Goal: Complete application form: Complete application form

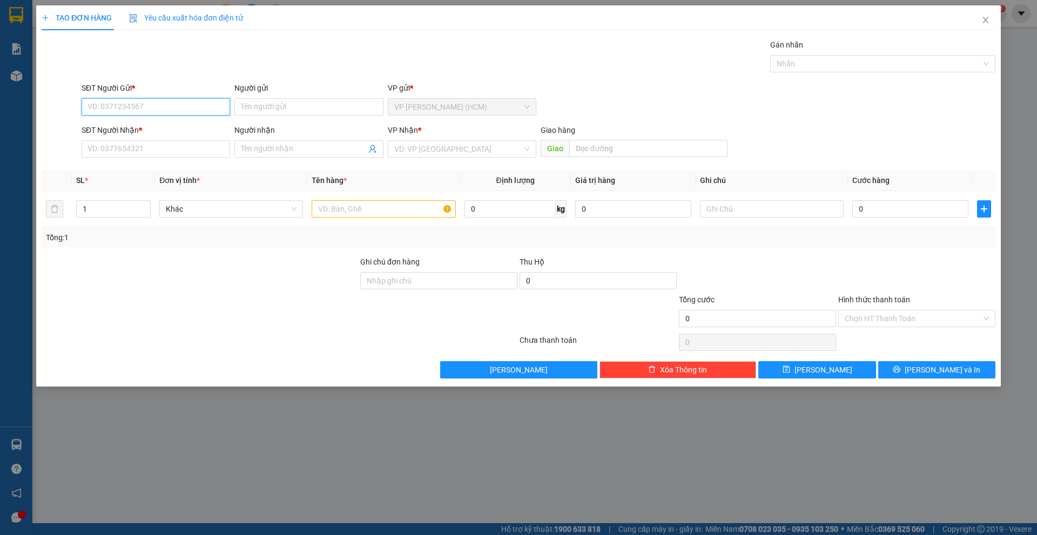
click at [200, 110] on input "SĐT Người Gửi *" at bounding box center [156, 106] width 149 height 17
click at [194, 156] on input "SĐT Người Nhận *" at bounding box center [156, 148] width 149 height 17
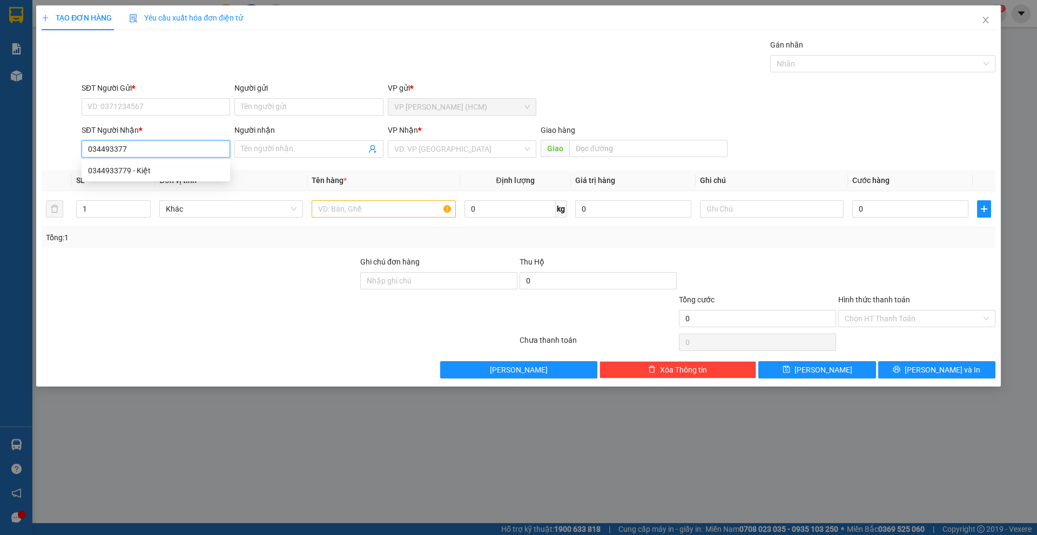
type input "0344933779"
click at [170, 178] on div "0344933779 - Kiệt" at bounding box center [156, 170] width 149 height 17
type input "Kiệt"
type input "120.000"
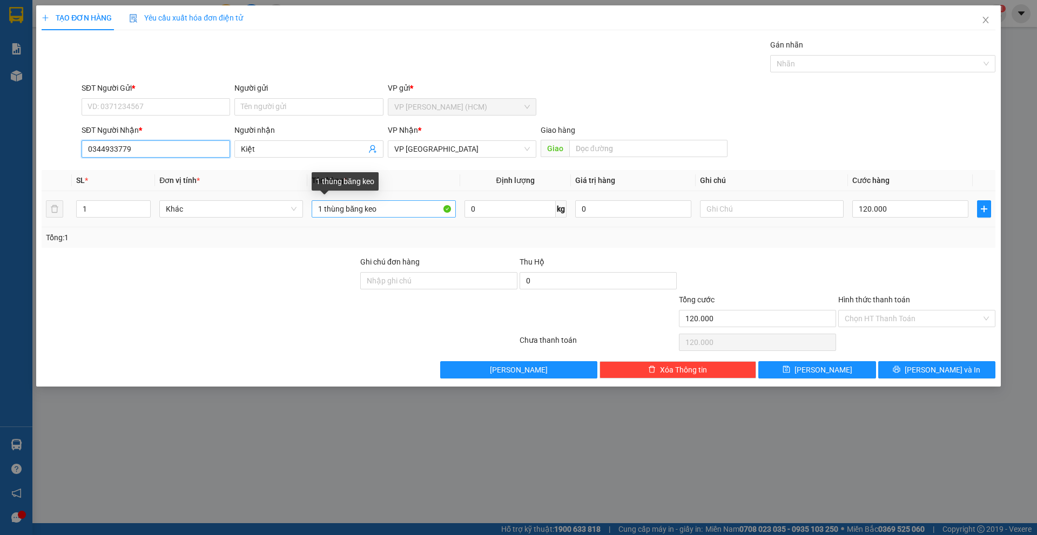
type input "0344933779"
drag, startPoint x: 394, startPoint y: 214, endPoint x: 238, endPoint y: 214, distance: 156.1
click at [238, 214] on tr "1 Khác 1 thùng băng keo 0 kg 0 120.000" at bounding box center [519, 209] width 954 height 36
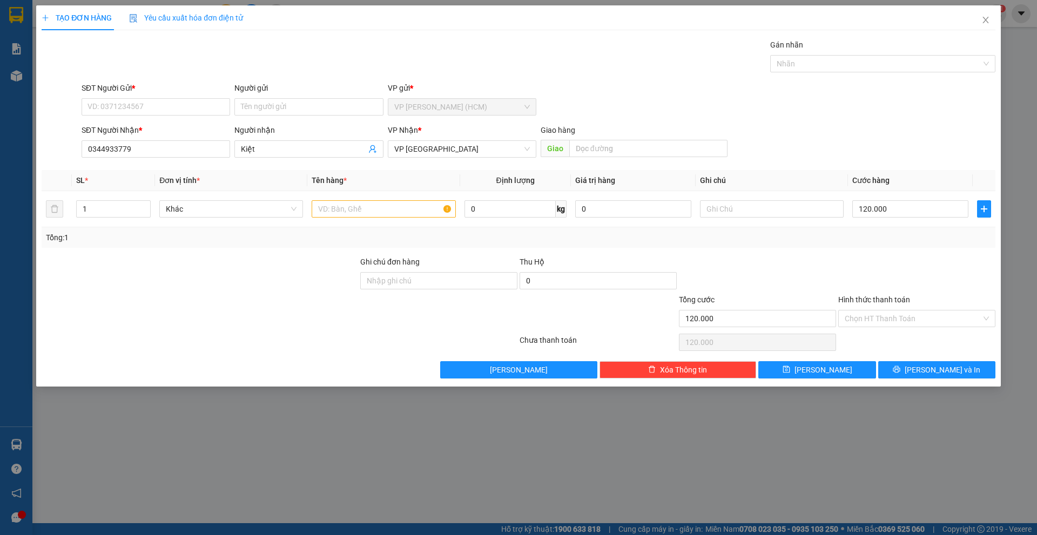
click at [213, 98] on div "SĐT Người Gửi *" at bounding box center [156, 90] width 149 height 16
click at [210, 105] on input "SĐT Người Gửi *" at bounding box center [156, 106] width 149 height 17
type input "0909826558"
click at [176, 134] on div "0909826558 - CTY PANY" at bounding box center [156, 129] width 136 height 12
type input "CTY PANY"
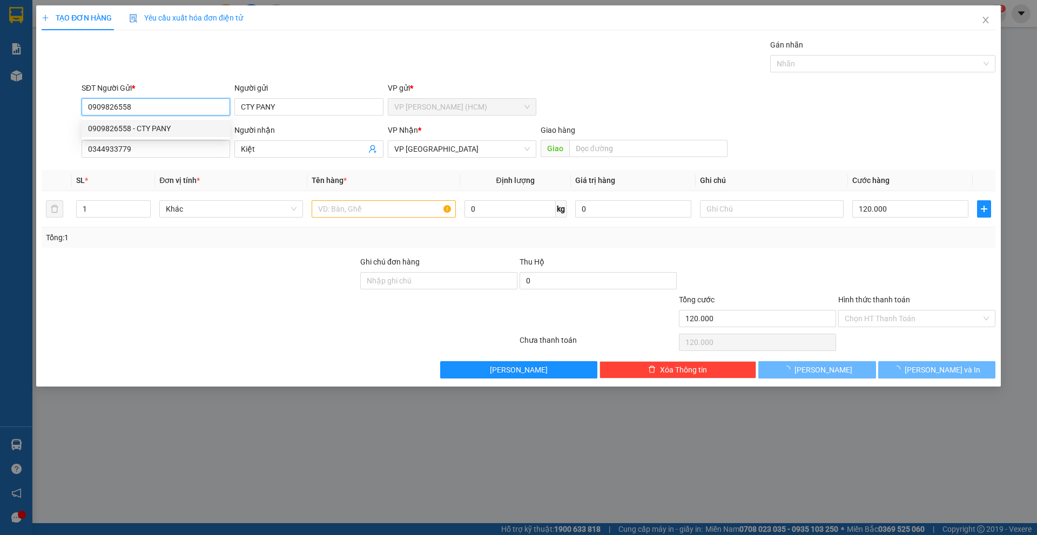
type input "350.000"
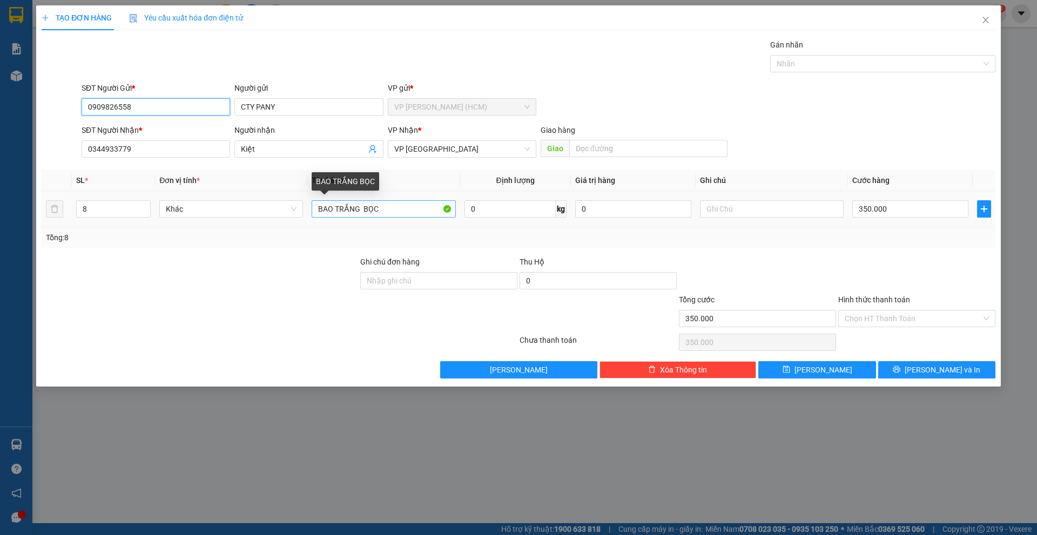
type input "0909826558"
click at [418, 207] on input "BAO TRẮNG BỌC" at bounding box center [384, 208] width 144 height 17
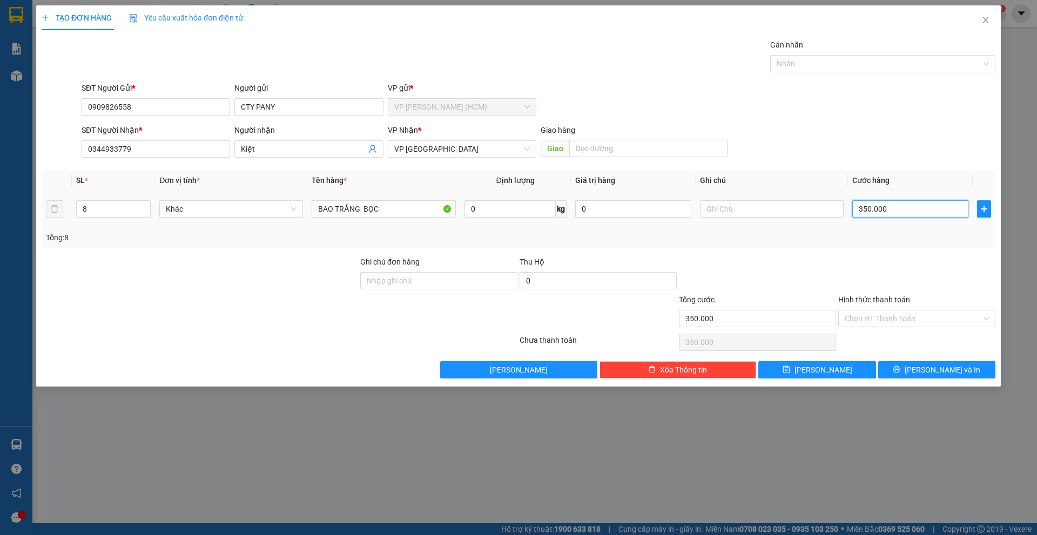
click at [903, 212] on input "350.000" at bounding box center [910, 208] width 116 height 17
type input "0"
type input "2"
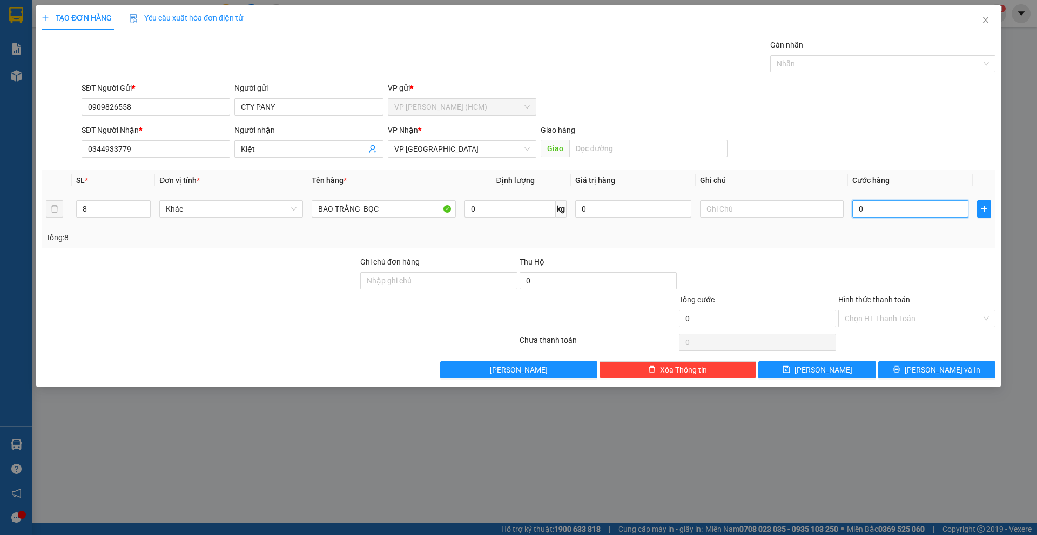
type input "2"
type input "02"
type input "28"
type input "028"
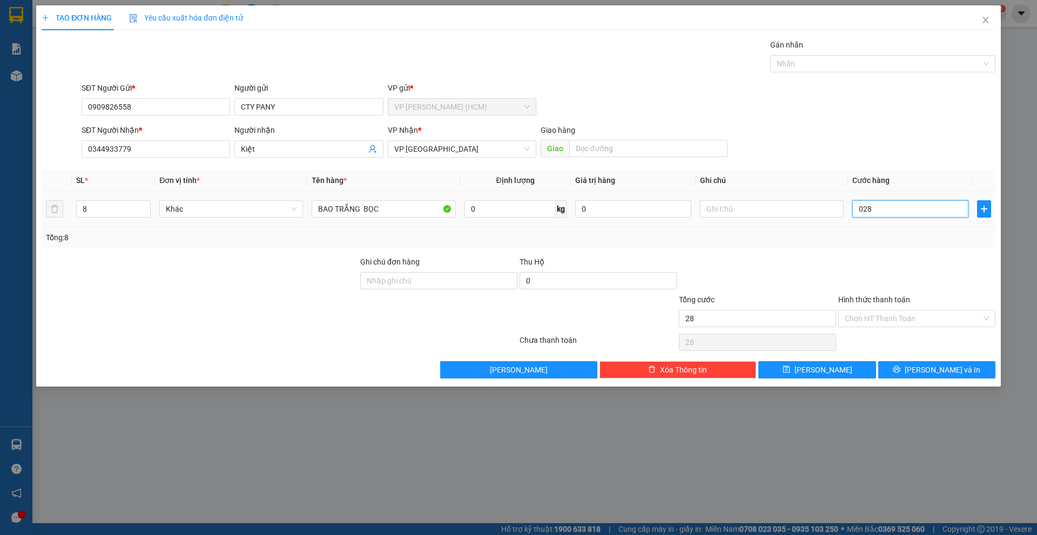
type input "280"
type input "0.280"
type input "2.800"
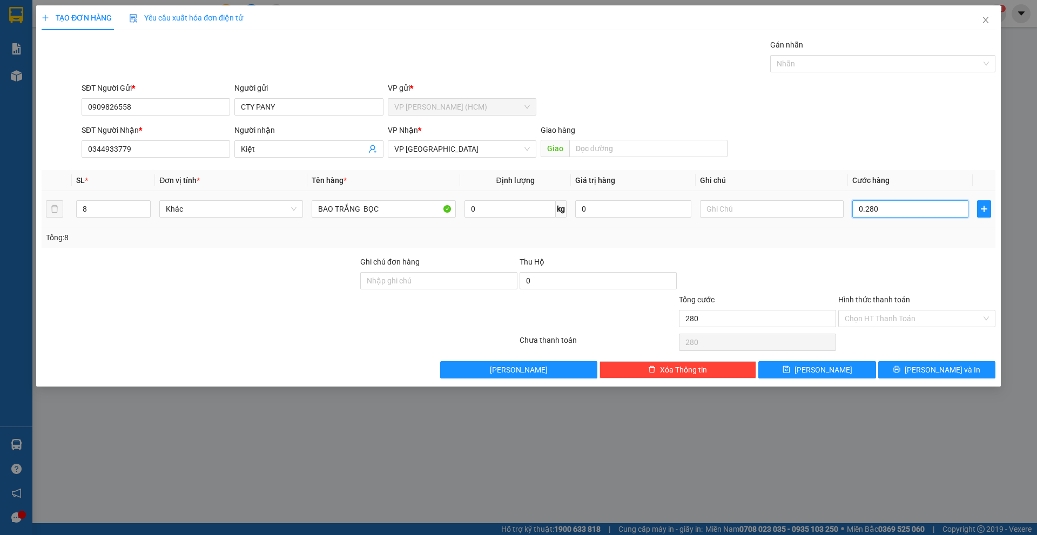
type input "02.800"
type input "28.000"
type input "028.000"
type input "280.000"
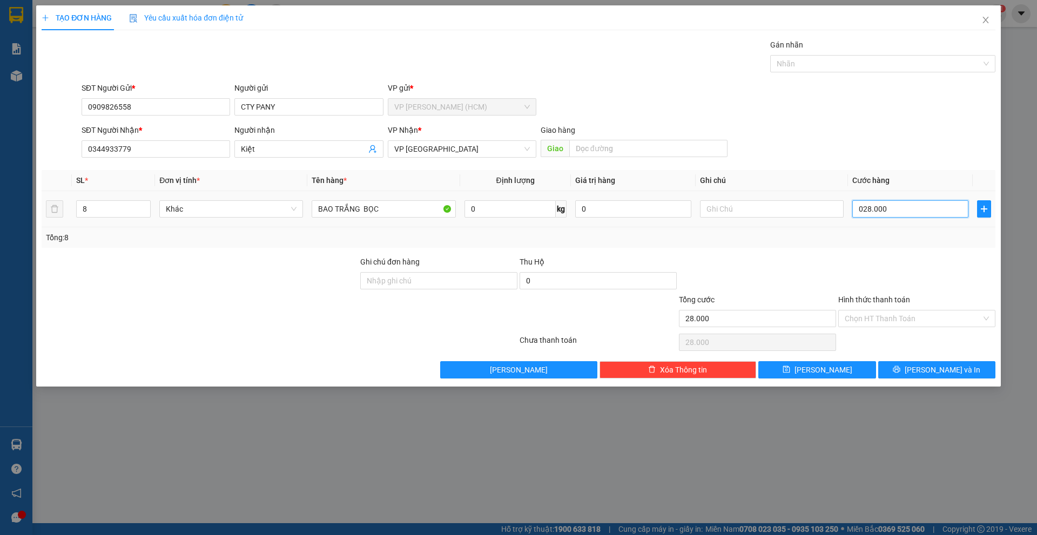
type input "280.000"
click at [891, 164] on div "Transit Pickup Surcharge Ids Transit Deliver Surcharge Ids Transit Deliver Surc…" at bounding box center [519, 209] width 954 height 340
click at [519, 210] on input "0" at bounding box center [509, 208] width 91 height 17
type input "100"
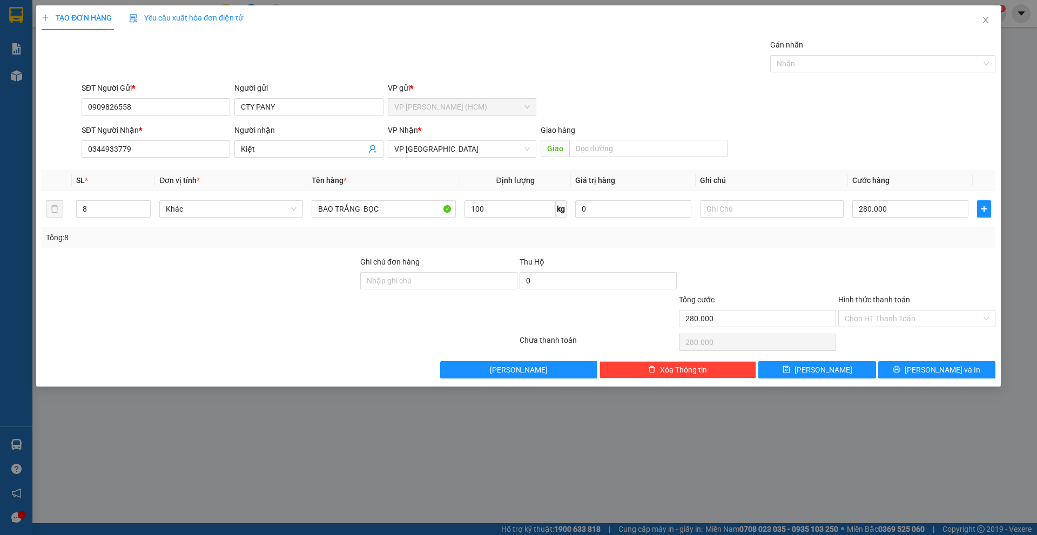
click at [549, 246] on div "Tổng: 8" at bounding box center [519, 237] width 954 height 21
click at [894, 129] on div "SĐT Người Nhận * 0344933779 Người nhận Kiệt VP Nhận * VP Đà Lạt Giao hàng Giao" at bounding box center [538, 143] width 918 height 38
click at [892, 210] on input "280.000" at bounding box center [910, 208] width 116 height 17
type input "2"
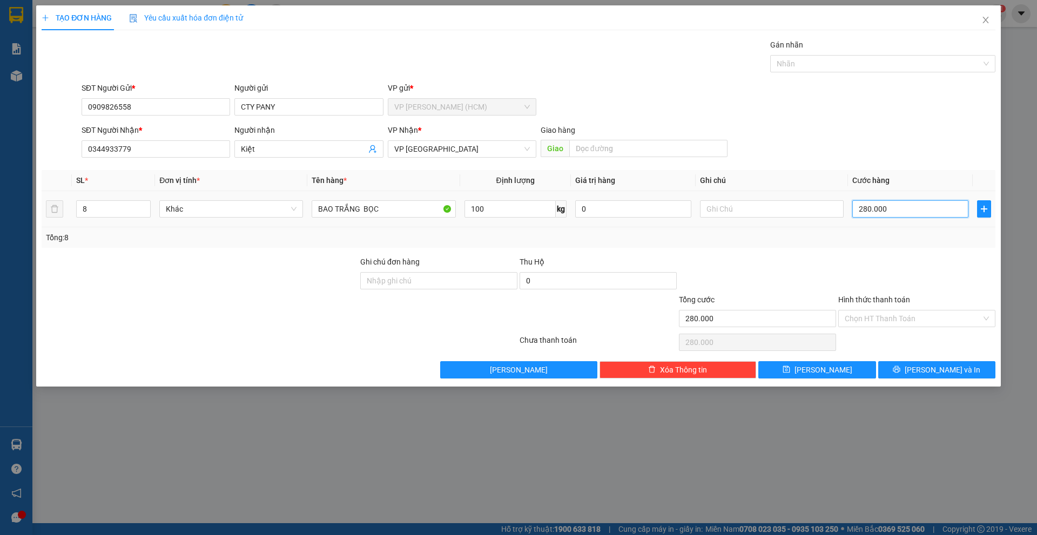
type input "2"
type input "20"
type input "200"
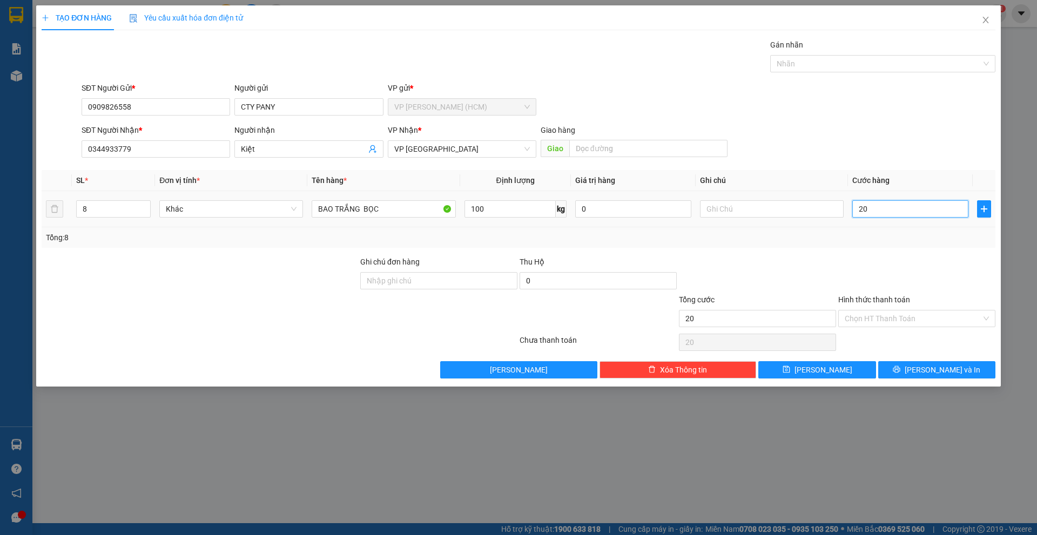
type input "200"
type input "2.000"
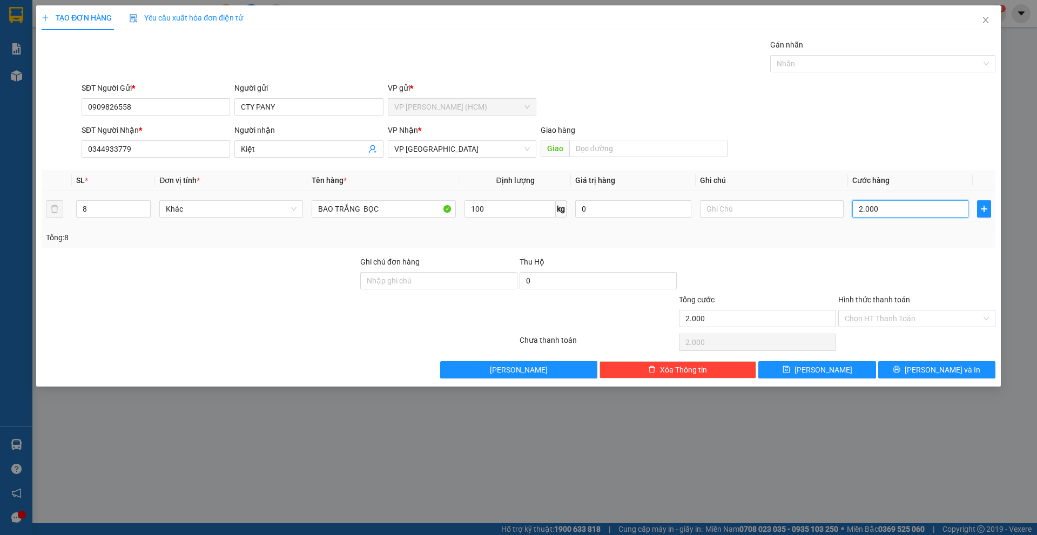
type input "20.000"
type input "200.000"
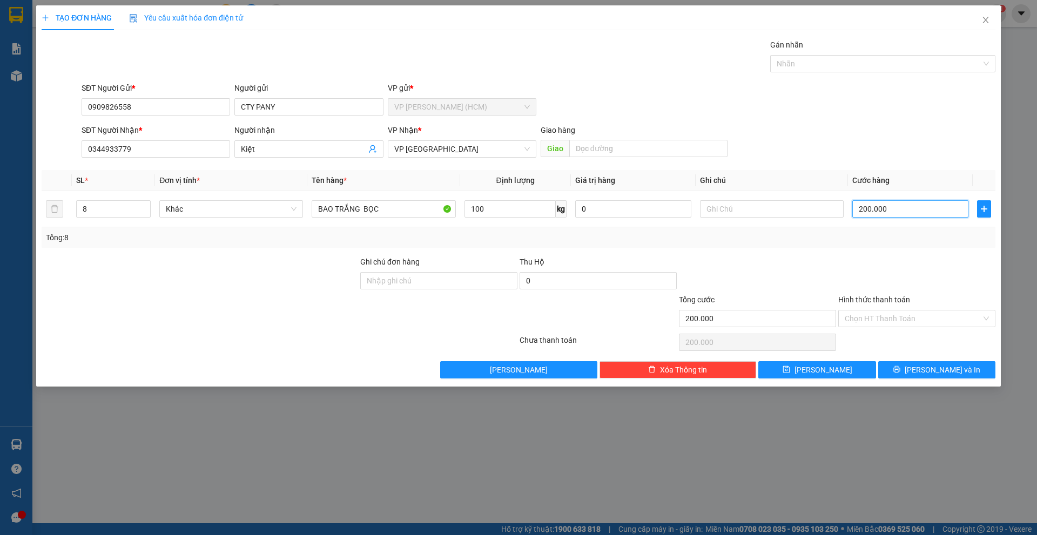
type input "200.000"
click at [919, 157] on div "SĐT Người Nhận * 0344933779 Người nhận Kiệt VP Nhận * VP Đà Lạt Giao hàng Giao" at bounding box center [538, 143] width 918 height 38
type input "2"
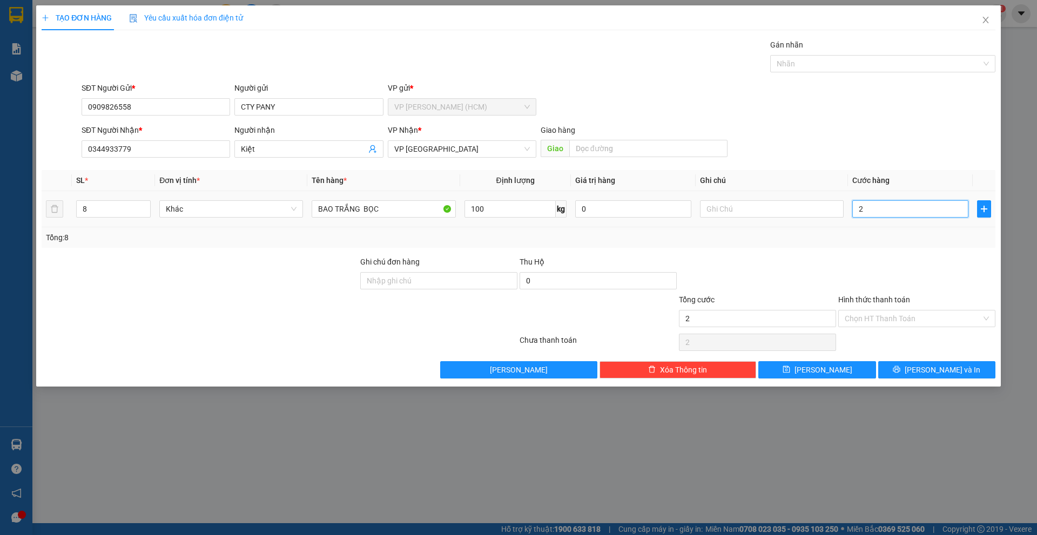
type input "25"
type input "250"
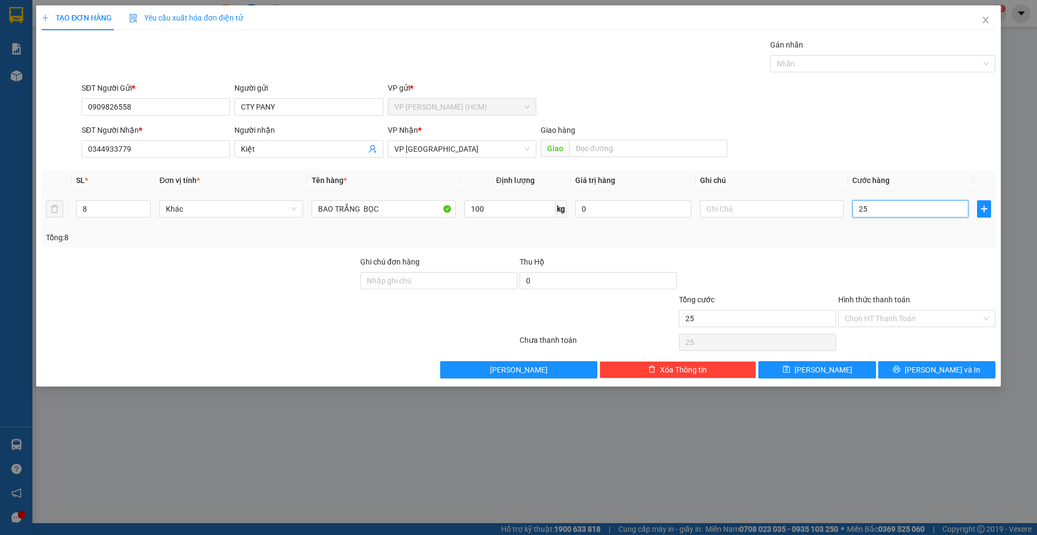
type input "250"
type input "25"
type input "2"
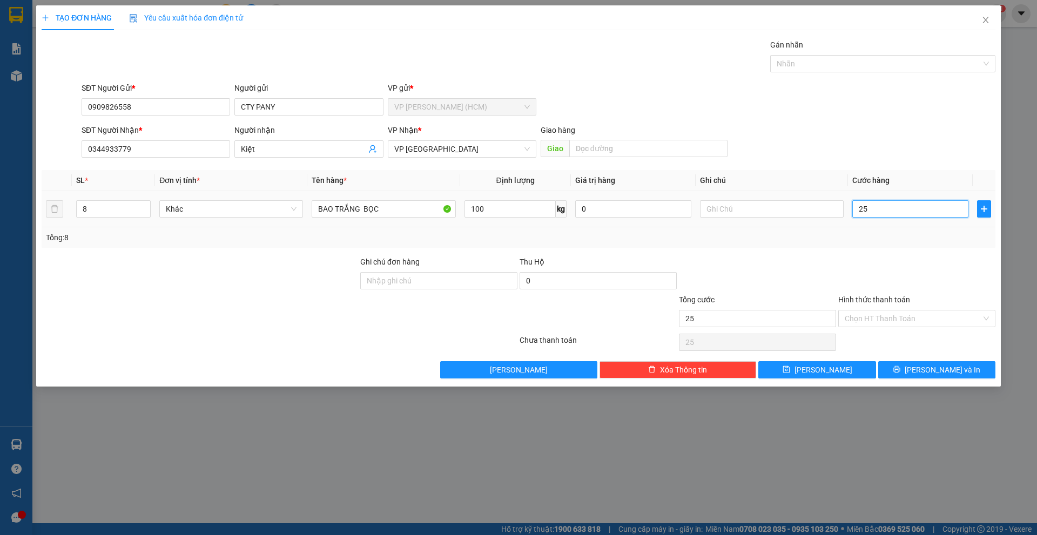
type input "2"
type input "0"
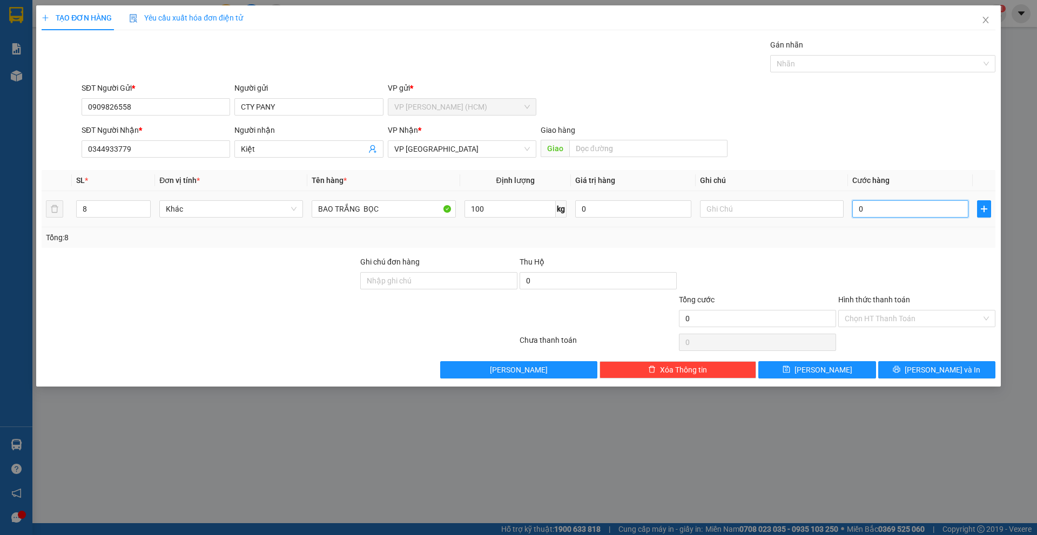
type input "7"
type input "07"
type input "0"
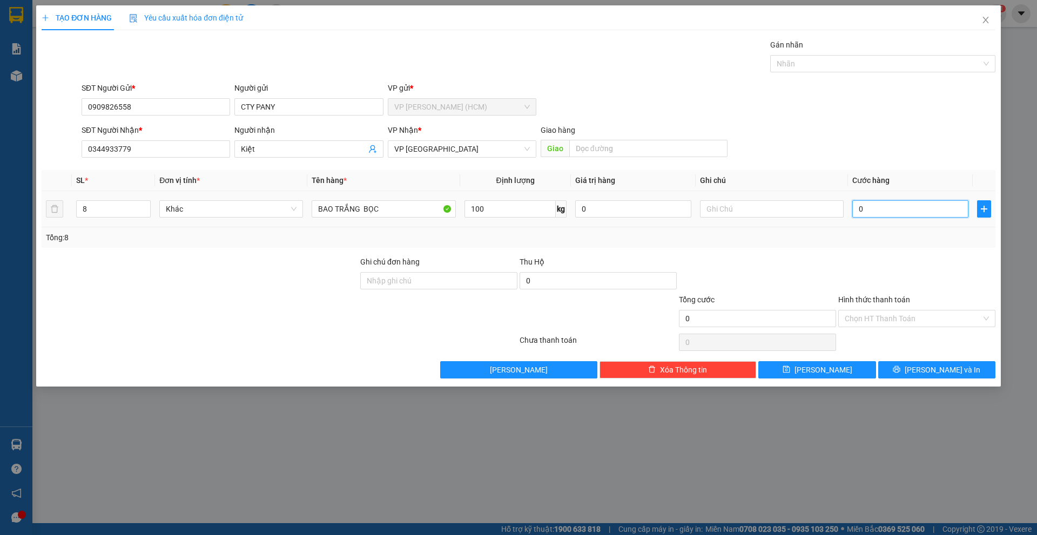
type input "0"
type input "2"
type input "02"
type input "28"
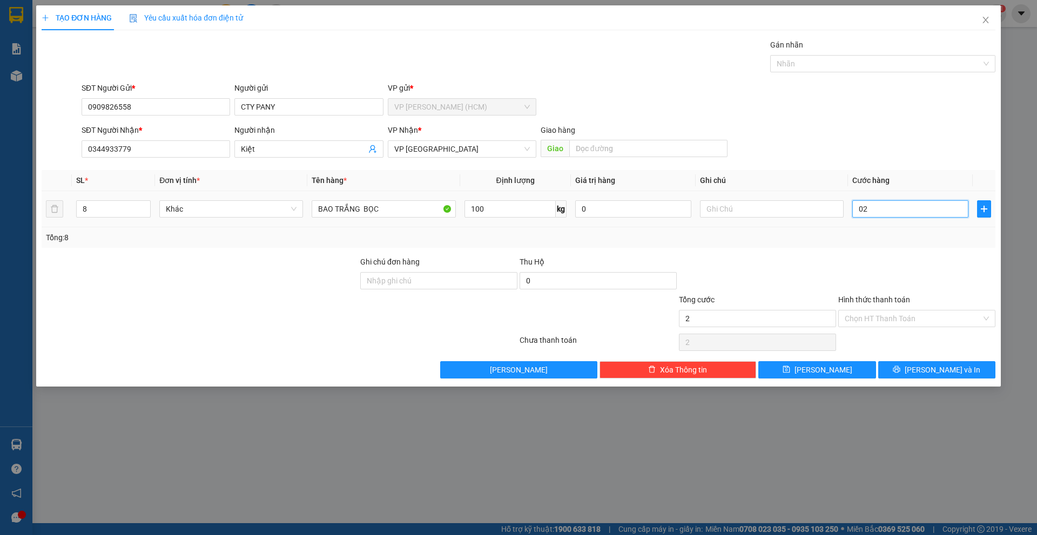
type input "28"
type input "028"
type input "280"
type input "0.280"
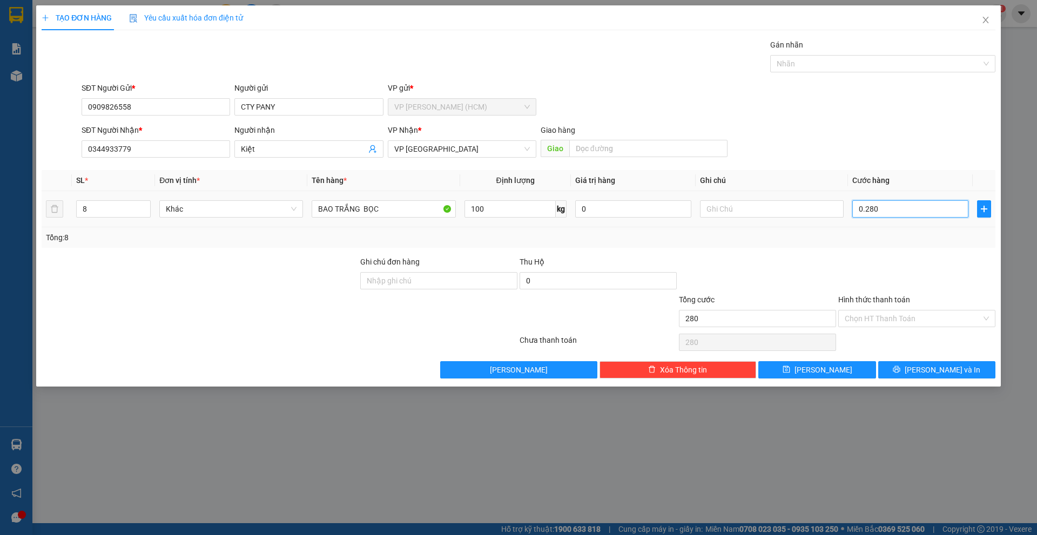
type input "2.800"
type input "02.800"
type input "28.000"
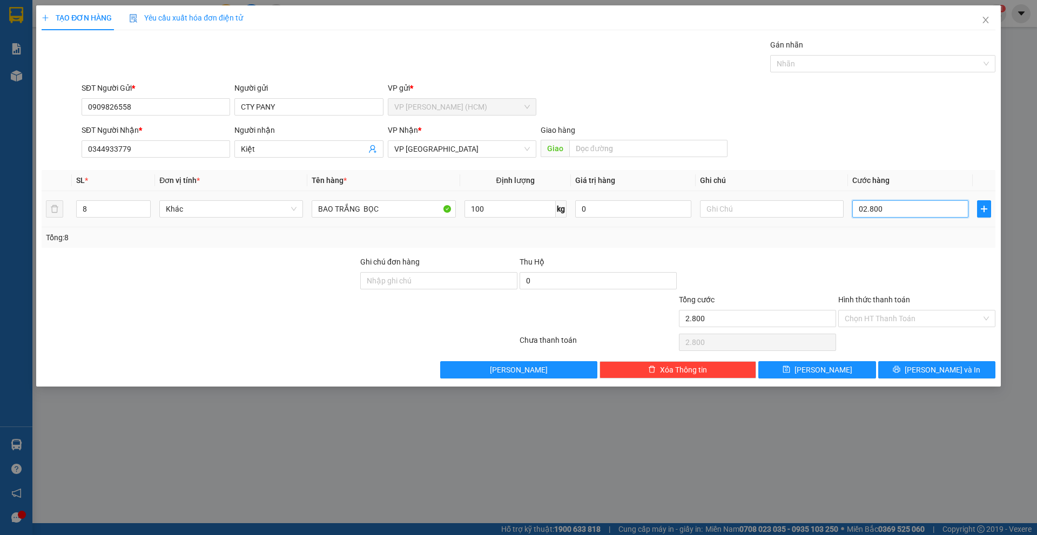
type input "028.000"
type input "280.000"
click at [926, 136] on div "SĐT Người Nhận * 0344933779 Người nhận Kiệt VP Nhận * VP Đà Lạt Giao hàng Giao" at bounding box center [538, 143] width 918 height 38
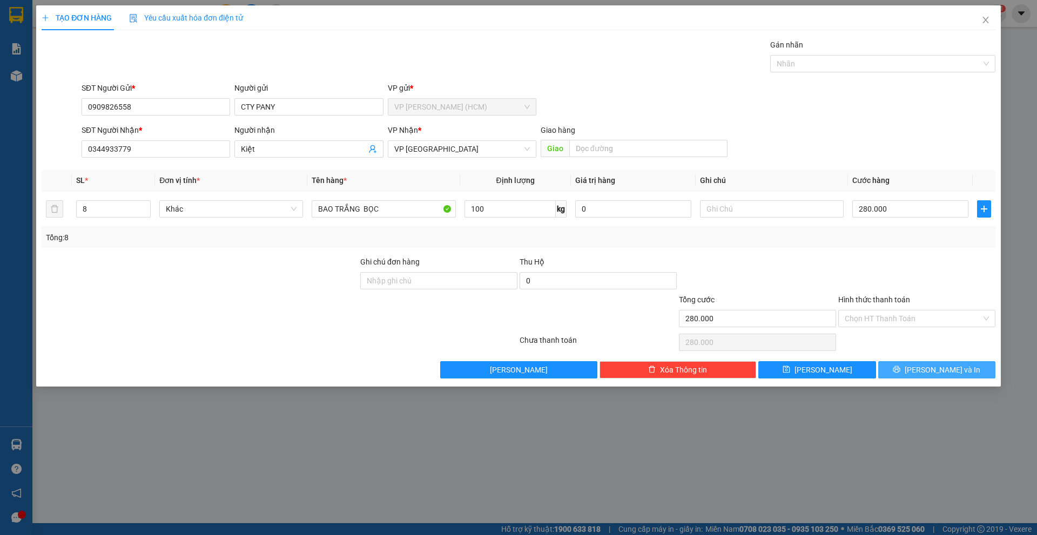
click at [913, 367] on button "[PERSON_NAME] và In" at bounding box center [936, 369] width 117 height 17
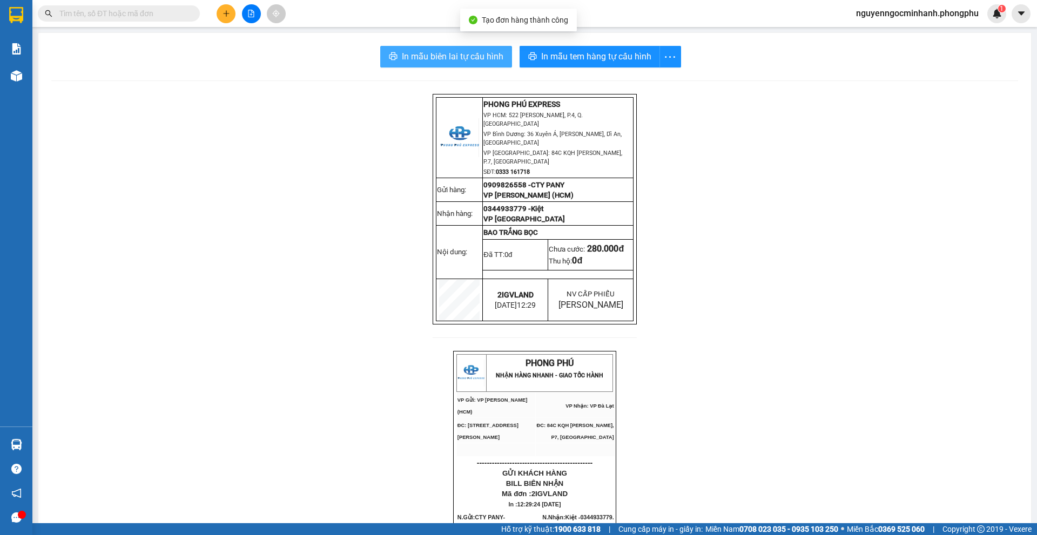
click at [427, 55] on span "In mẫu biên lai tự cấu hình" at bounding box center [453, 57] width 102 height 14
